Goal: Obtain resource: Download file/media

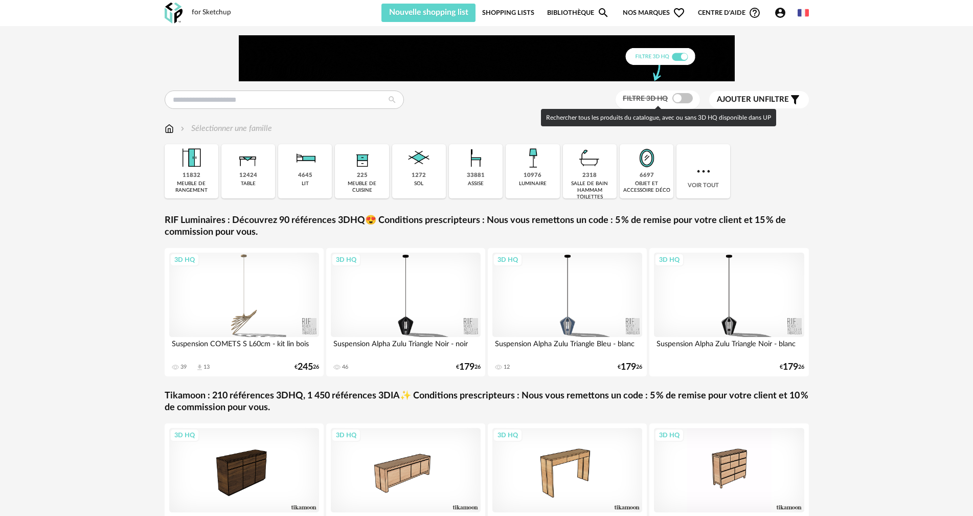
click at [685, 99] on span at bounding box center [682, 98] width 20 height 10
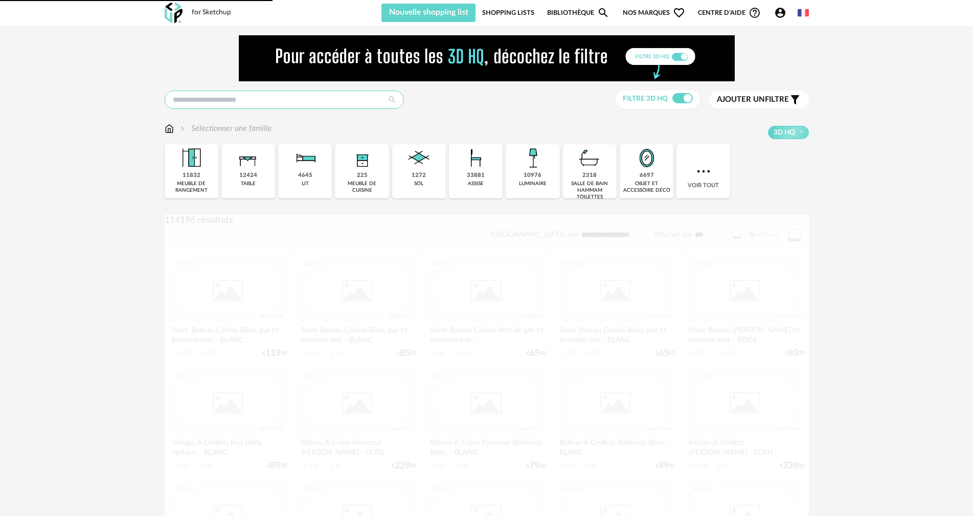
click at [307, 100] on input "text" at bounding box center [284, 100] width 239 height 18
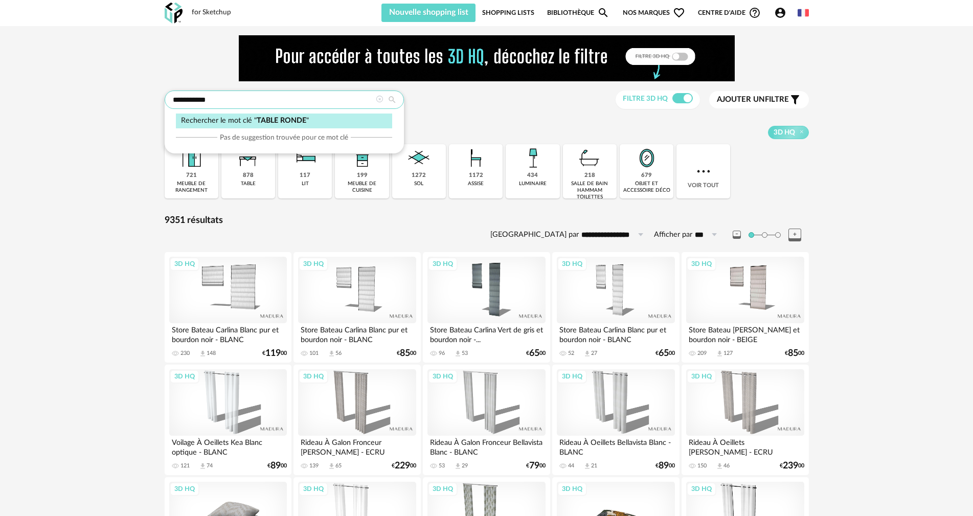
type input "**********"
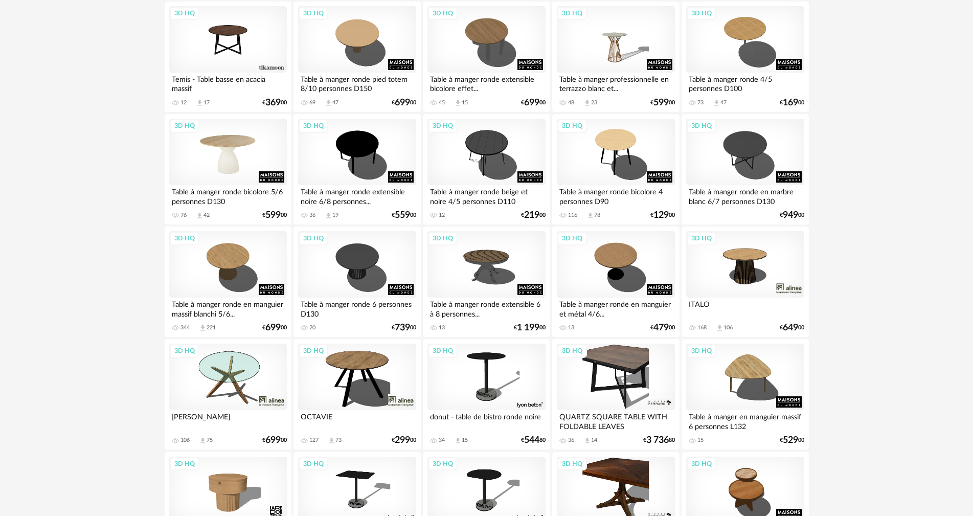
scroll to position [1227, 0]
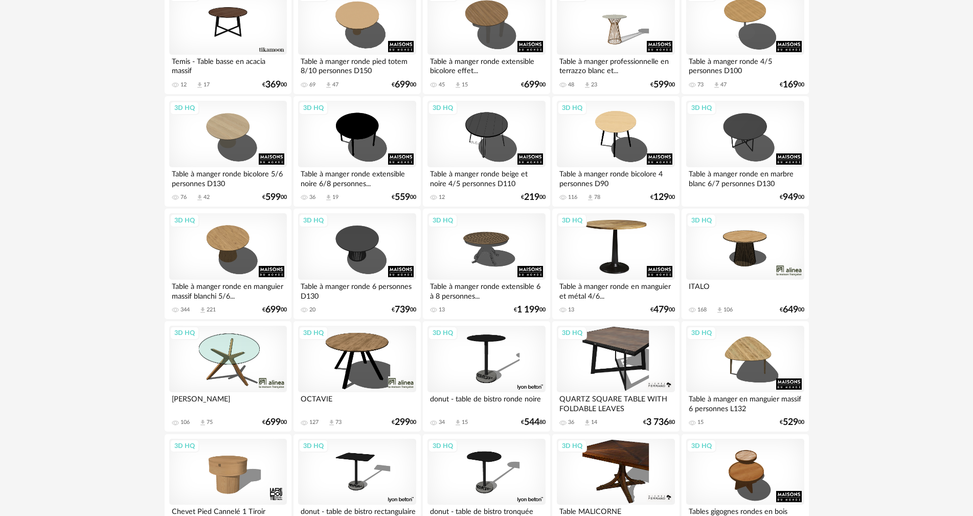
click at [621, 266] on div "3D HQ" at bounding box center [616, 246] width 118 height 66
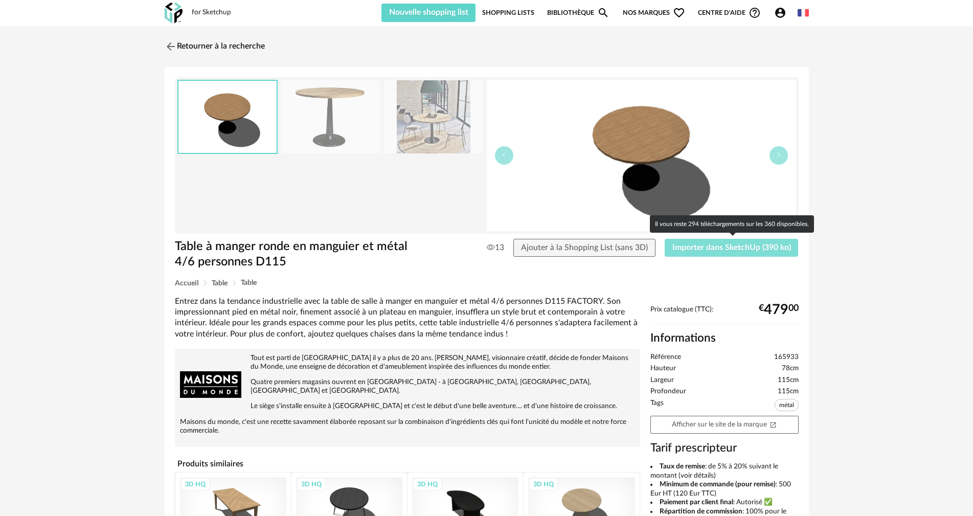
click at [681, 250] on span "Importer dans SketchUp (390 ko)" at bounding box center [731, 247] width 119 height 8
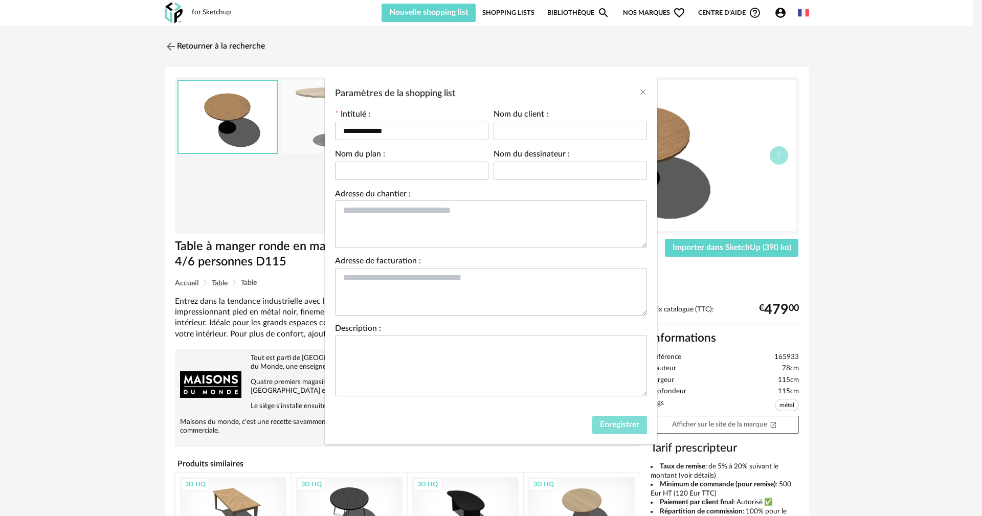
click at [610, 417] on button "Enregistrer" at bounding box center [619, 425] width 55 height 18
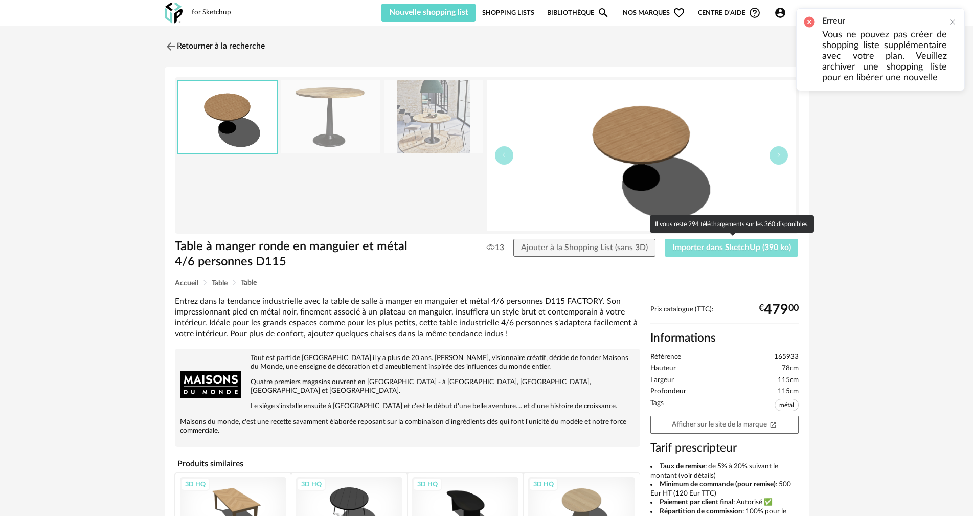
click at [700, 249] on span "Importer dans SketchUp (390 ko)" at bounding box center [731, 247] width 119 height 8
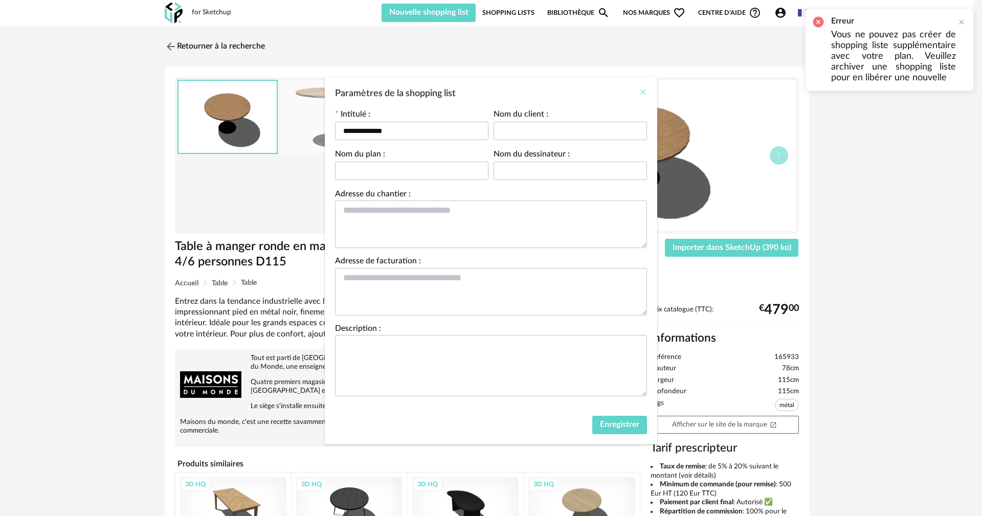
click at [644, 92] on icon "Close" at bounding box center [643, 92] width 8 height 8
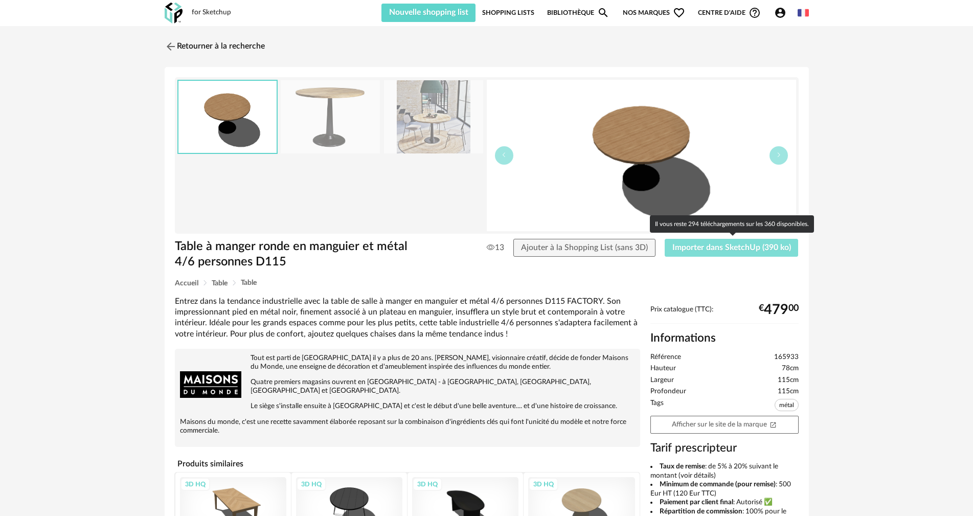
click at [692, 251] on span "Importer dans SketchUp (390 ko)" at bounding box center [731, 247] width 119 height 8
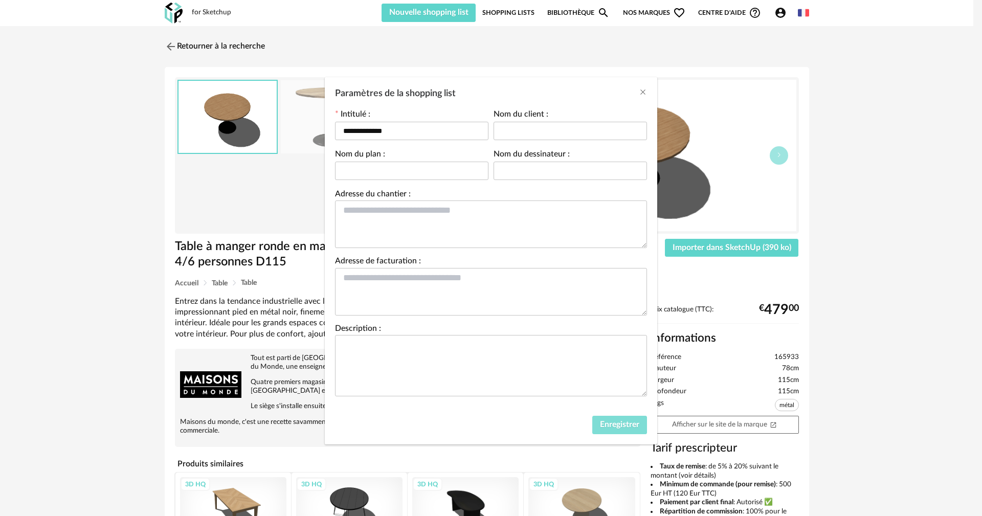
click at [613, 425] on span "Enregistrer" at bounding box center [619, 424] width 39 height 8
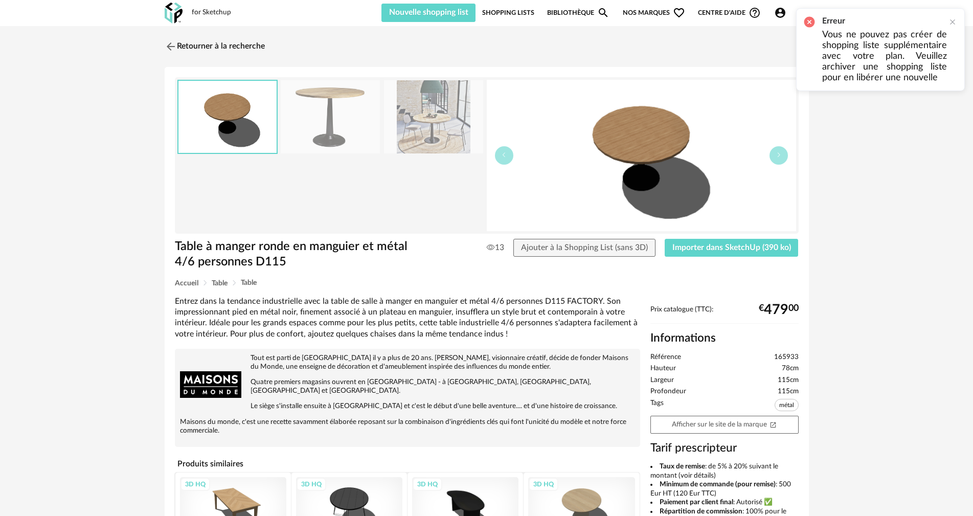
click at [860, 40] on p "Vous ne pouvez pas créer de shopping liste supplémentaire avec votre plan. Veui…" at bounding box center [884, 57] width 125 height 54
click at [835, 23] on h2 "Erreur" at bounding box center [884, 21] width 125 height 11
click at [514, 9] on link "Shopping Lists" at bounding box center [508, 13] width 52 height 18
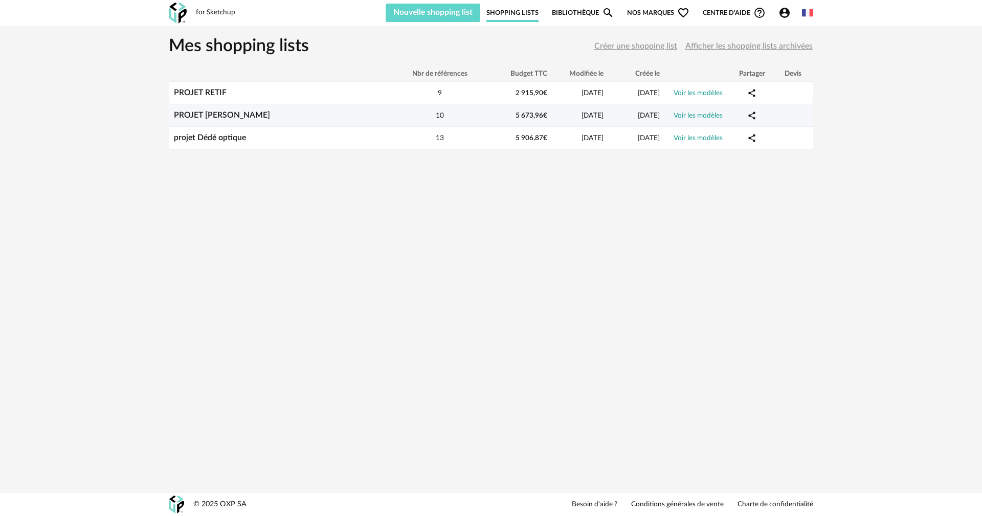
click at [274, 117] on div "PROJET [PERSON_NAME]" at bounding box center [281, 115] width 225 height 10
drag, startPoint x: 274, startPoint y: 117, endPoint x: 243, endPoint y: 116, distance: 30.2
click at [243, 116] on link "PROJET [PERSON_NAME]" at bounding box center [222, 115] width 96 height 8
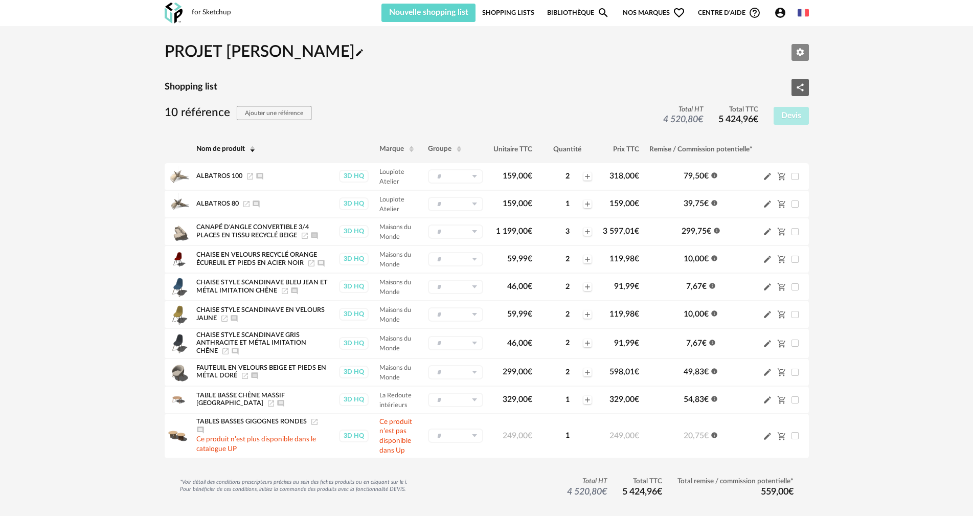
click at [800, 53] on icon "Editer les paramètres" at bounding box center [800, 52] width 9 height 9
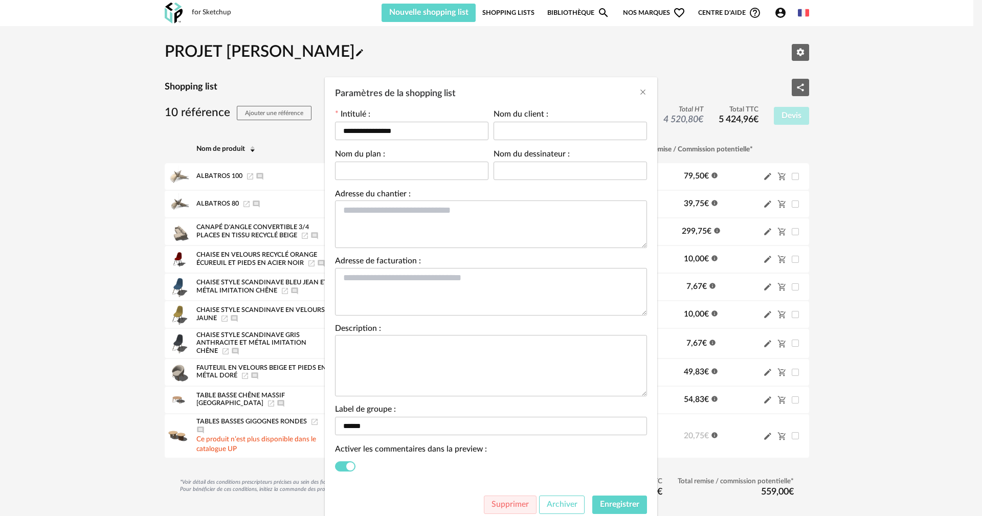
click at [555, 510] on button "Archiver" at bounding box center [562, 505] width 46 height 18
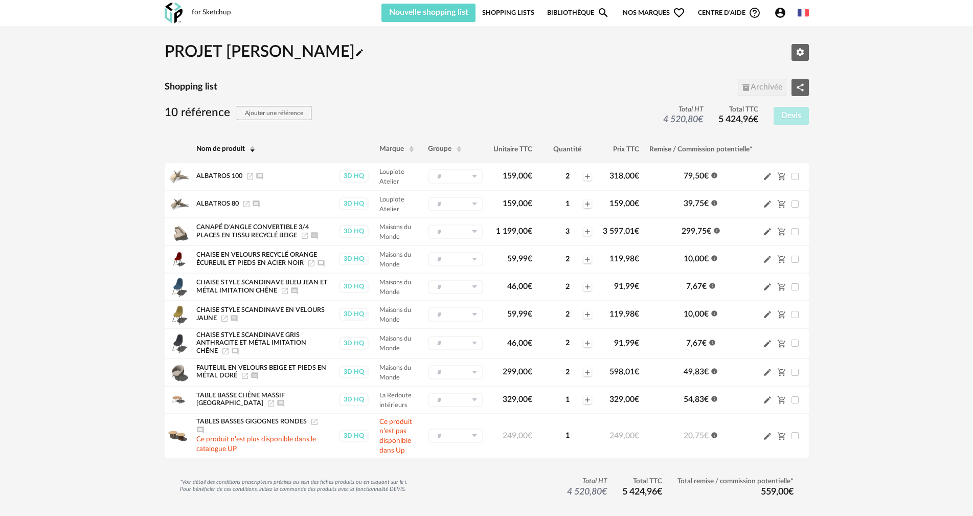
click at [168, 15] on img at bounding box center [174, 13] width 18 height 21
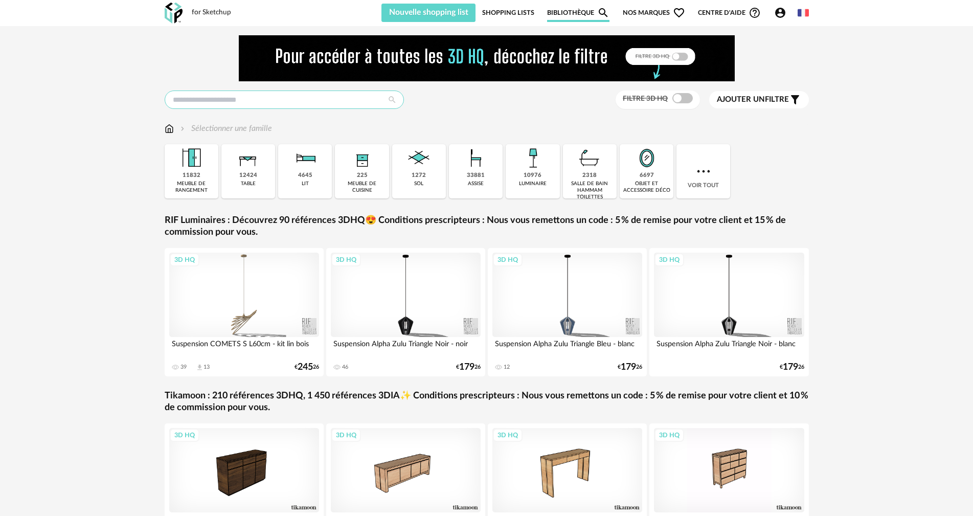
click at [279, 101] on input "text" at bounding box center [284, 100] width 239 height 18
type input "**********"
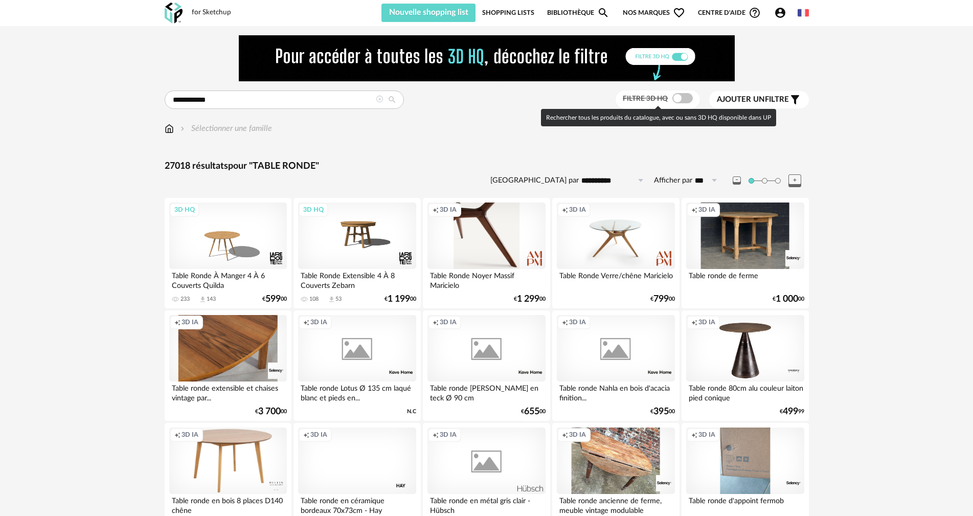
click at [685, 97] on span at bounding box center [682, 98] width 20 height 10
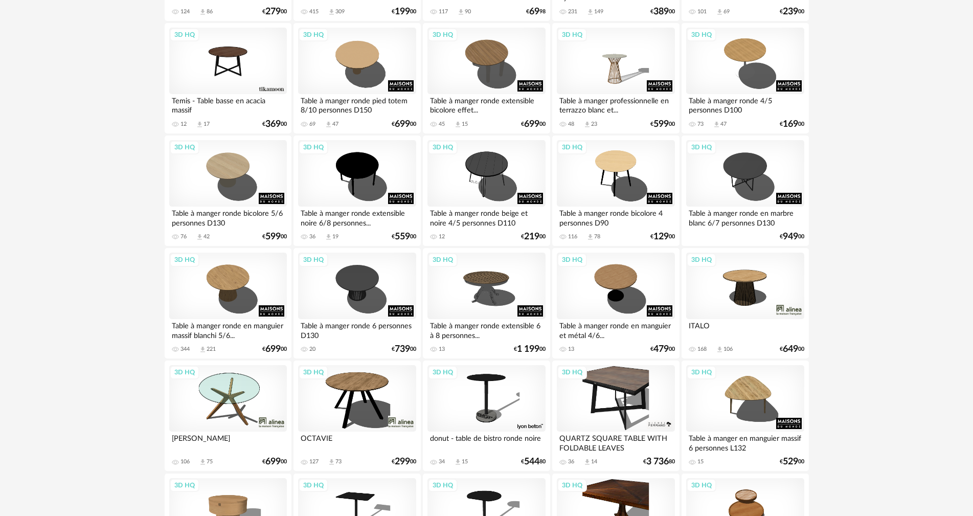
scroll to position [1278, 0]
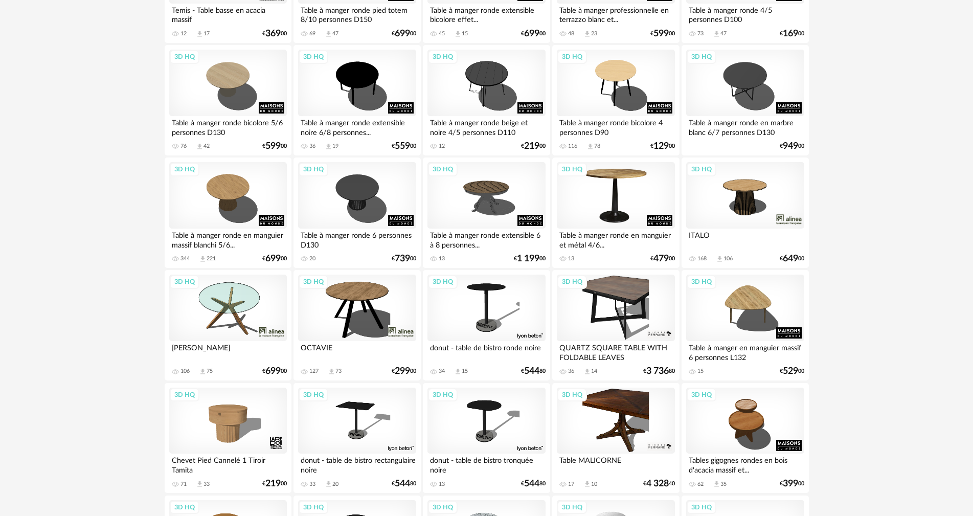
click at [607, 199] on div "3D HQ" at bounding box center [616, 195] width 118 height 66
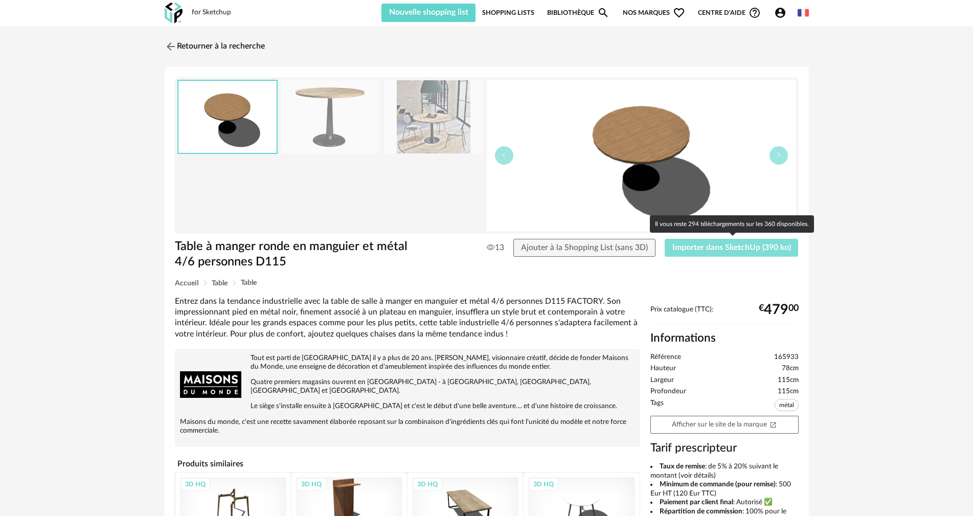
click at [690, 250] on span "Importer dans SketchUp (390 ko)" at bounding box center [731, 247] width 119 height 8
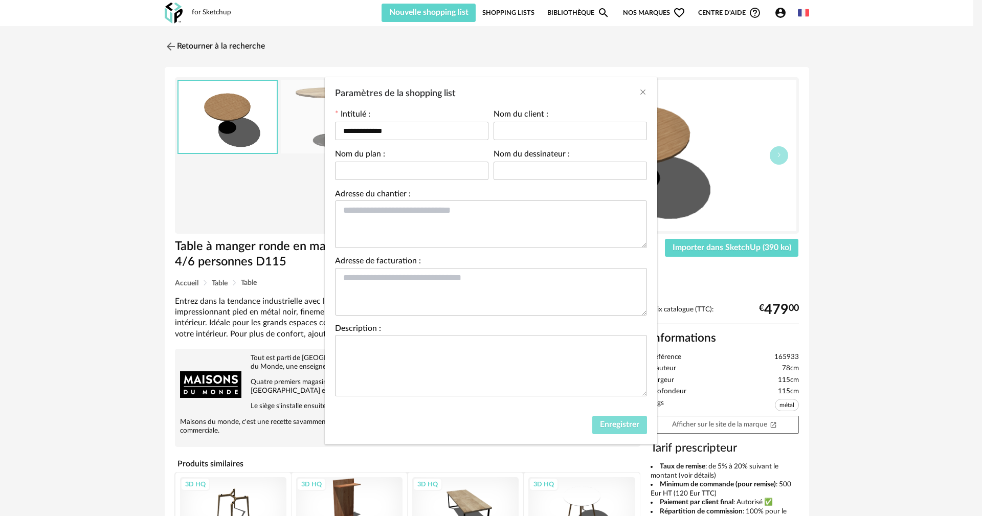
click at [604, 416] on button "Enregistrer" at bounding box center [619, 425] width 55 height 18
